Goal: Communication & Community: Participate in discussion

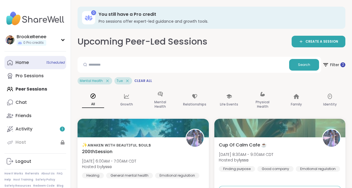
click at [53, 63] on span "1 Scheduled" at bounding box center [55, 62] width 19 height 4
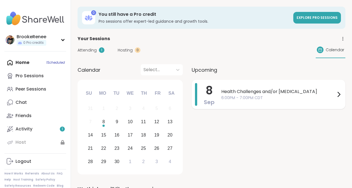
click at [291, 90] on span "Health Challenges and/or [MEDICAL_DATA]" at bounding box center [278, 91] width 114 height 7
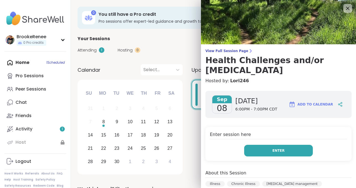
click at [266, 151] on button "Enter" at bounding box center [278, 151] width 69 height 12
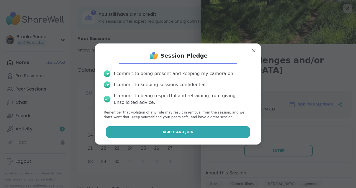
click at [219, 134] on button "Agree and Join" at bounding box center [178, 132] width 144 height 12
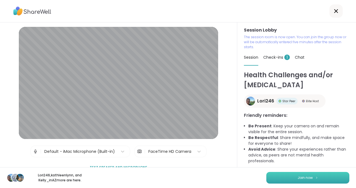
click at [284, 176] on button "Join now" at bounding box center [307, 178] width 83 height 12
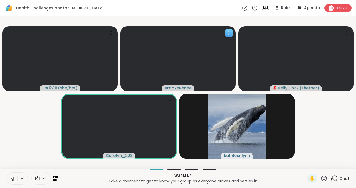
click at [229, 33] on icon at bounding box center [229, 33] width 1 height 1
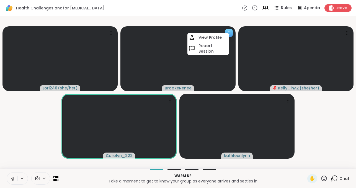
click at [229, 33] on icon at bounding box center [229, 33] width 1 height 1
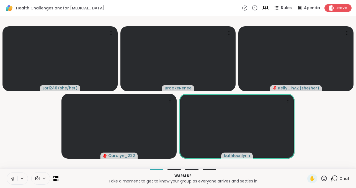
click at [14, 177] on icon at bounding box center [12, 178] width 5 height 5
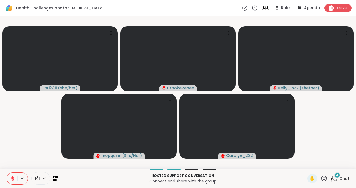
click at [13, 179] on icon at bounding box center [13, 179] width 4 height 4
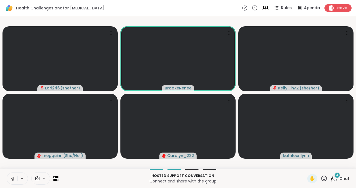
click at [13, 178] on icon at bounding box center [12, 178] width 5 height 5
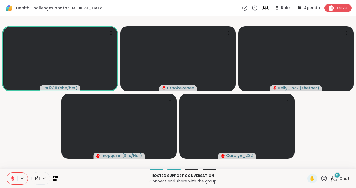
click at [17, 178] on button at bounding box center [12, 179] width 11 height 12
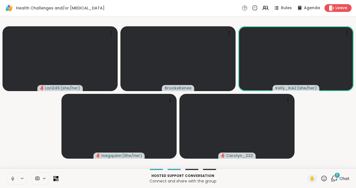
click at [334, 177] on div "5" at bounding box center [337, 175] width 6 height 6
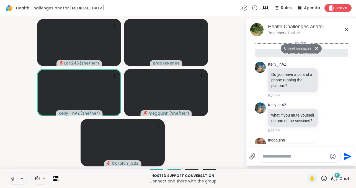
scroll to position [127, 0]
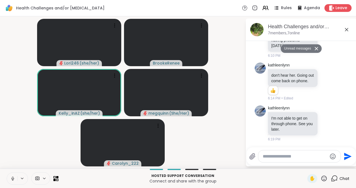
click at [279, 180] on p "Connect and share with the group" at bounding box center [183, 181] width 242 height 6
click at [273, 159] on textarea "Type your message" at bounding box center [295, 157] width 65 height 6
type textarea "********"
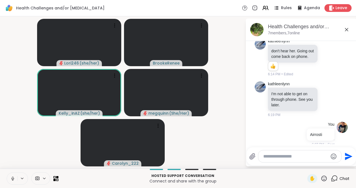
scroll to position [143, 0]
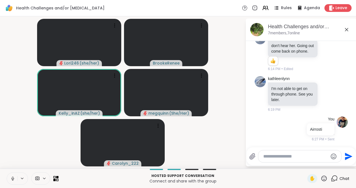
click at [55, 178] on icon at bounding box center [55, 178] width 5 height 5
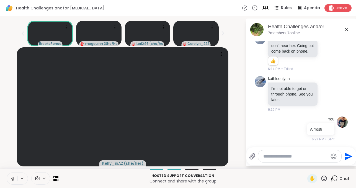
click at [17, 176] on button at bounding box center [12, 179] width 11 height 12
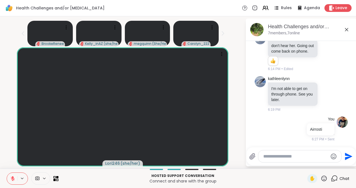
click at [19, 180] on button at bounding box center [22, 178] width 10 height 5
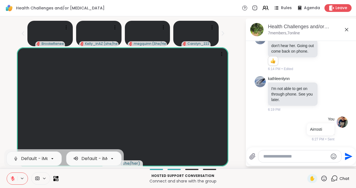
click at [13, 178] on icon at bounding box center [13, 177] width 2 height 2
click at [13, 179] on icon at bounding box center [12, 178] width 5 height 5
click at [56, 178] on icon at bounding box center [55, 178] width 5 height 5
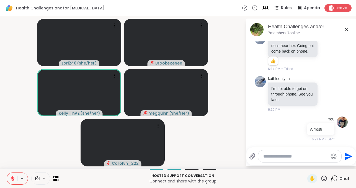
click at [55, 178] on icon at bounding box center [55, 178] width 5 height 5
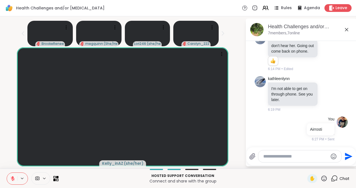
click at [55, 178] on icon at bounding box center [55, 178] width 5 height 5
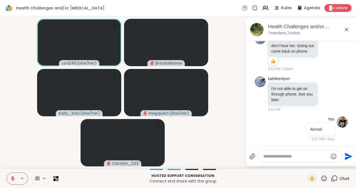
click at [348, 30] on icon at bounding box center [346, 29] width 3 height 3
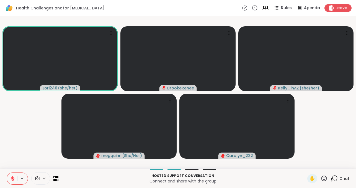
click at [336, 184] on div "Hosted support conversation Connect and share with the group ✋ Chat" at bounding box center [178, 178] width 356 height 19
click at [340, 178] on span "Chat" at bounding box center [345, 179] width 10 height 6
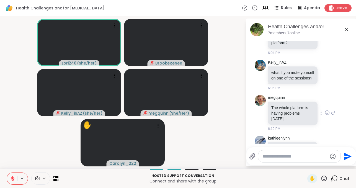
scroll to position [0, 0]
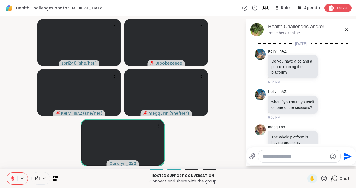
click at [347, 30] on icon at bounding box center [346, 29] width 7 height 7
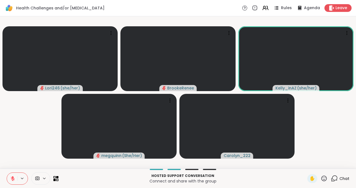
click at [333, 180] on icon at bounding box center [334, 178] width 5 height 5
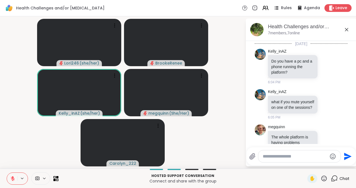
scroll to position [143, 0]
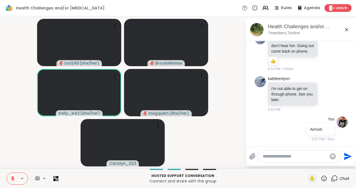
click at [269, 154] on textarea "Type your message" at bounding box center [295, 157] width 65 height 6
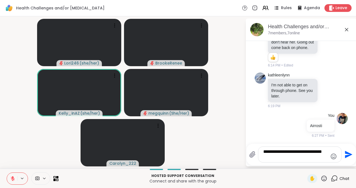
type textarea "**********"
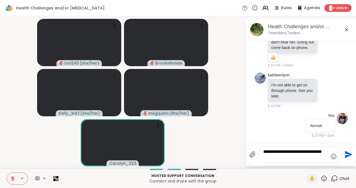
click at [347, 28] on icon at bounding box center [346, 29] width 7 height 7
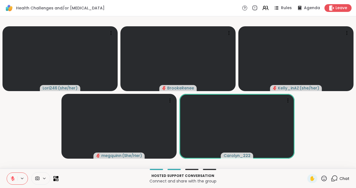
click at [21, 176] on icon at bounding box center [22, 178] width 4 height 5
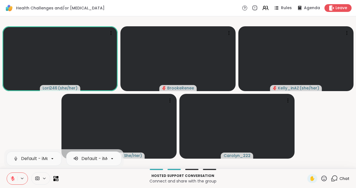
click at [13, 178] on icon at bounding box center [13, 179] width 4 height 4
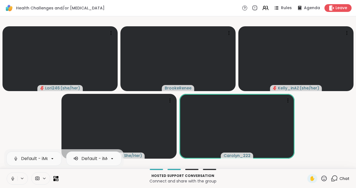
click at [13, 178] on icon at bounding box center [12, 178] width 5 height 5
click at [12, 178] on icon at bounding box center [12, 178] width 1 height 2
click at [14, 181] on icon at bounding box center [12, 178] width 5 height 5
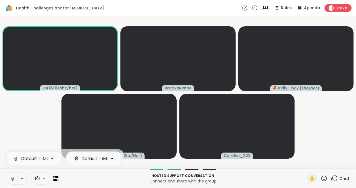
click at [13, 178] on icon at bounding box center [12, 178] width 5 height 5
click at [331, 179] on icon at bounding box center [334, 178] width 7 height 7
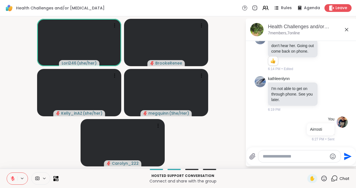
click at [331, 179] on icon at bounding box center [334, 178] width 7 height 7
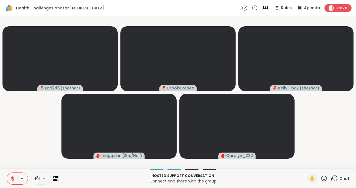
click at [14, 178] on icon at bounding box center [13, 179] width 4 height 4
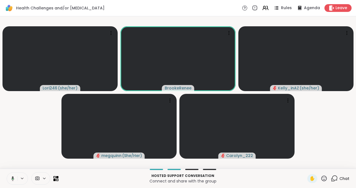
click at [12, 178] on icon at bounding box center [12, 178] width 3 height 5
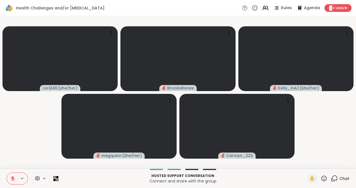
click at [12, 178] on icon at bounding box center [13, 179] width 4 height 4
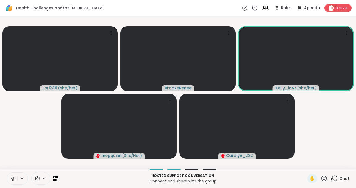
click at [12, 178] on icon at bounding box center [12, 178] width 1 height 2
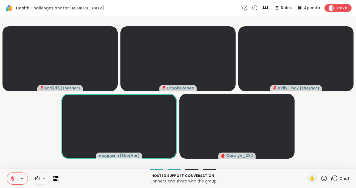
click at [13, 178] on icon at bounding box center [12, 178] width 5 height 5
click at [15, 178] on icon at bounding box center [12, 178] width 5 height 5
click at [14, 178] on icon at bounding box center [12, 178] width 5 height 5
click at [16, 177] on button at bounding box center [12, 179] width 11 height 12
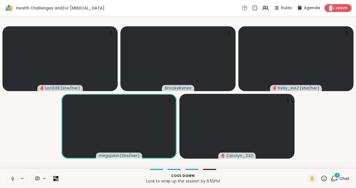
click at [14, 178] on icon at bounding box center [12, 178] width 5 height 5
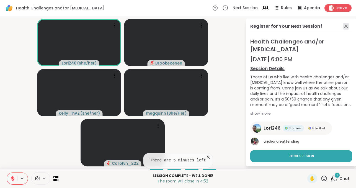
click at [343, 25] on icon at bounding box center [346, 26] width 7 height 7
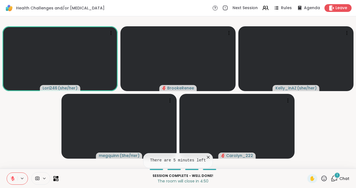
click at [19, 177] on button at bounding box center [22, 178] width 10 height 5
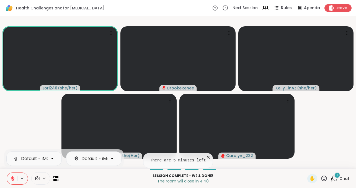
click at [12, 178] on icon at bounding box center [13, 179] width 4 height 4
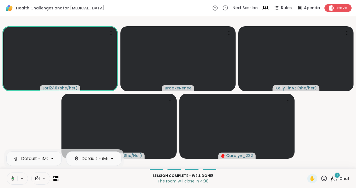
click at [12, 179] on icon at bounding box center [13, 178] width 2 height 1
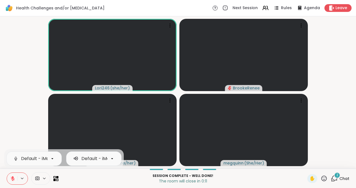
click at [17, 178] on button at bounding box center [12, 179] width 11 height 12
